Goal: Task Accomplishment & Management: Manage account settings

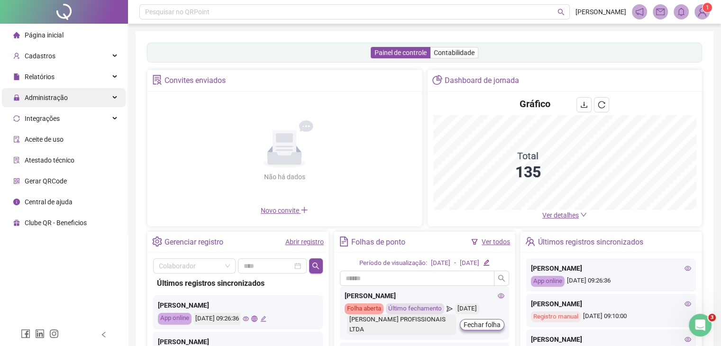
click at [71, 102] on div "Administração" at bounding box center [64, 97] width 124 height 19
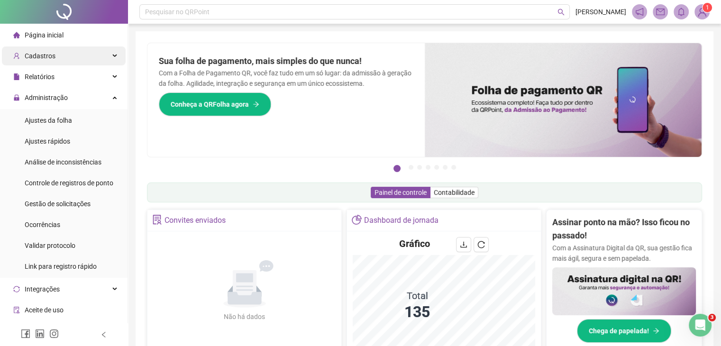
click at [54, 59] on div "Cadastros" at bounding box center [64, 55] width 124 height 19
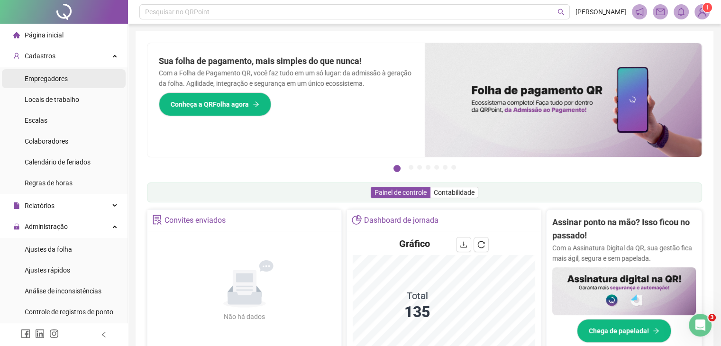
click at [51, 79] on span "Empregadores" at bounding box center [46, 79] width 43 height 8
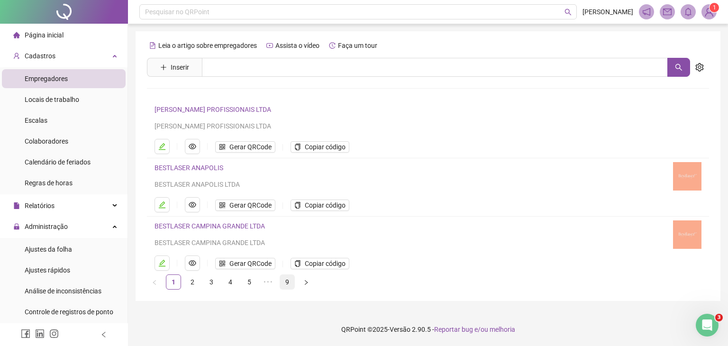
click at [282, 283] on link "9" at bounding box center [287, 282] width 14 height 14
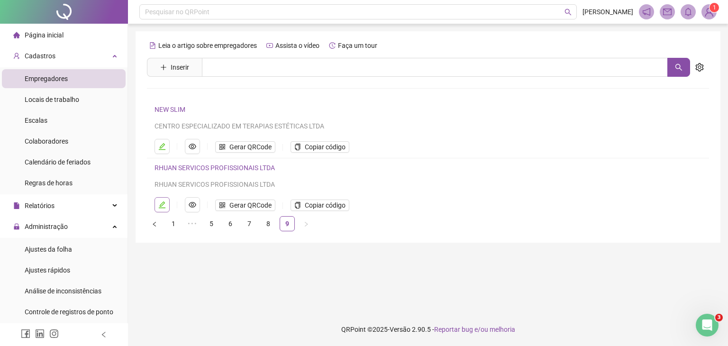
click at [158, 206] on icon "edit" at bounding box center [162, 205] width 8 height 8
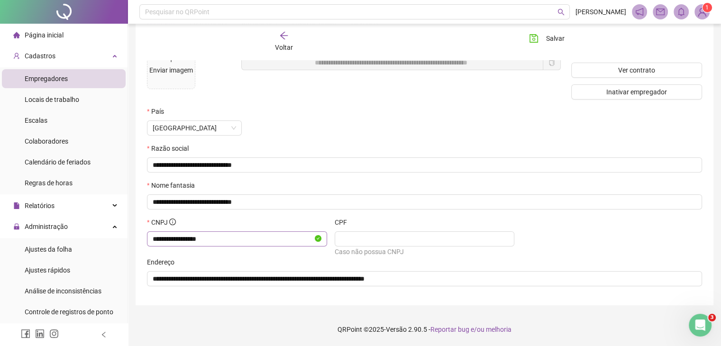
scroll to position [77, 0]
click at [178, 239] on input "**********" at bounding box center [233, 239] width 160 height 10
